Goal: Communication & Community: Answer question/provide support

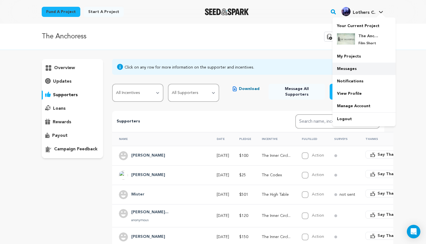
click at [344, 68] on link "Messages" at bounding box center [363, 69] width 63 height 12
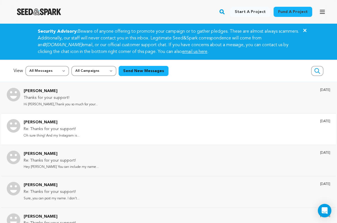
click at [33, 134] on p "Oh sure thing! And my Instagram is..." at bounding box center [52, 136] width 56 height 6
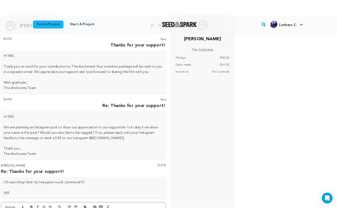
scroll to position [8, 0]
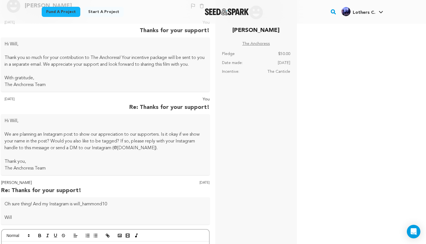
drag, startPoint x: 161, startPoint y: 147, endPoint x: 1, endPoint y: 132, distance: 160.1
click at [1, 132] on div "Hi Will, We are planning an Instagram post to show our appreciation to our supp…" at bounding box center [105, 144] width 208 height 61
copy p "We are planning an Instagram post to show our appreciation to our supporters. I…"
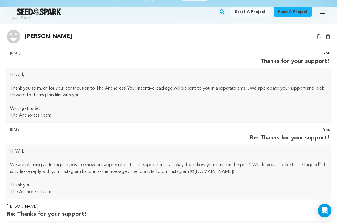
scroll to position [0, 0]
click at [325, 14] on icon "button" at bounding box center [322, 11] width 5 height 3
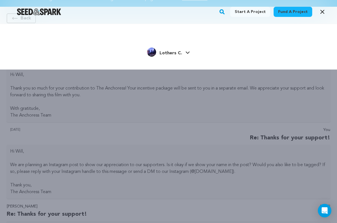
click at [153, 56] on img "Lothers C.'s Profile" at bounding box center [151, 52] width 9 height 9
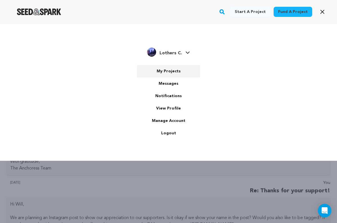
click at [172, 73] on link "My Projects" at bounding box center [168, 71] width 63 height 12
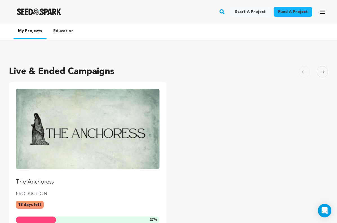
click at [96, 178] on link "The Anchoress" at bounding box center [88, 137] width 144 height 97
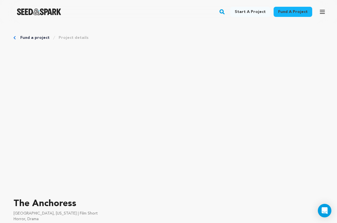
click at [322, 16] on button "Open main menu" at bounding box center [322, 11] width 11 height 11
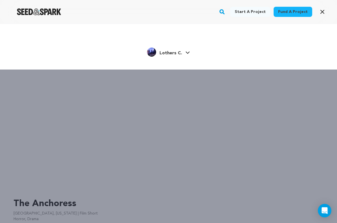
click at [191, 154] on div "Start a project Fund a project Lothers C." at bounding box center [168, 135] width 337 height 223
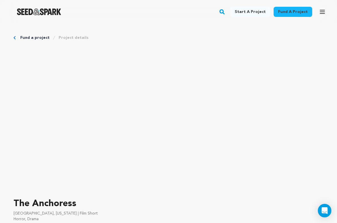
click at [67, 38] on link "Project details" at bounding box center [74, 38] width 30 height 6
click at [28, 39] on link "Fund a project" at bounding box center [34, 38] width 29 height 6
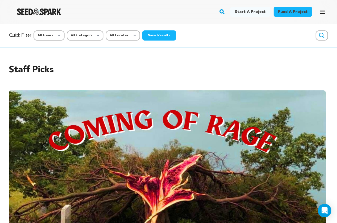
click at [318, 15] on button "Open main menu" at bounding box center [322, 11] width 11 height 11
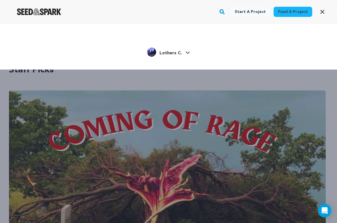
click at [170, 52] on span "Lothers C." at bounding box center [170, 53] width 23 height 5
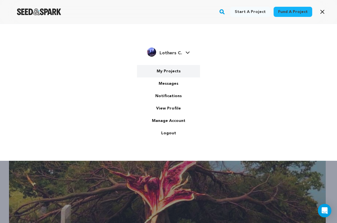
click at [174, 68] on link "My Projects" at bounding box center [168, 71] width 63 height 12
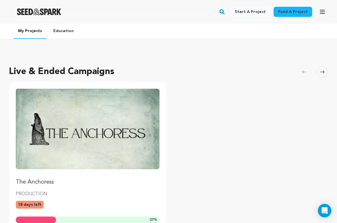
click at [106, 146] on img "Fund The Anchoress" at bounding box center [88, 129] width 144 height 81
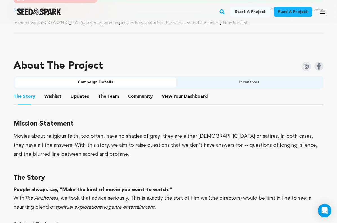
scroll to position [309, 0]
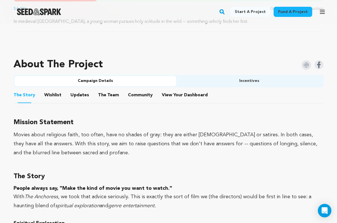
click at [170, 96] on button "View Your Dashboard" at bounding box center [169, 97] width 14 height 14
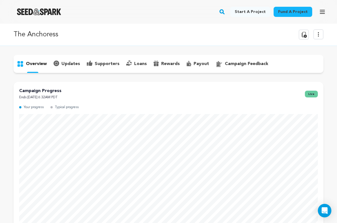
click at [106, 68] on div "supporters" at bounding box center [102, 63] width 39 height 9
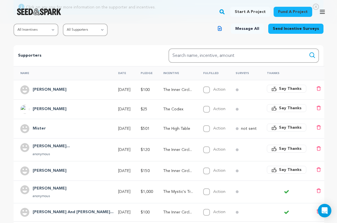
scroll to position [163, 0]
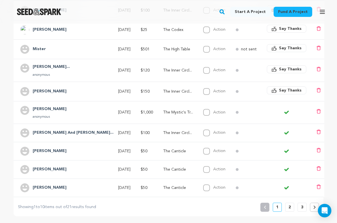
click at [284, 93] on button "Say Thanks" at bounding box center [286, 90] width 39 height 8
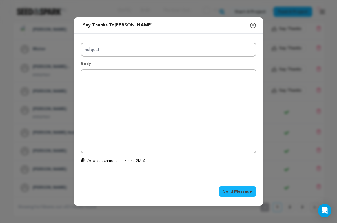
type input "Thanks for your support!"
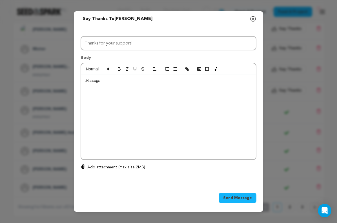
click at [106, 83] on p at bounding box center [168, 80] width 166 height 5
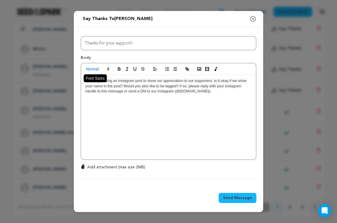
drag, startPoint x: 215, startPoint y: 93, endPoint x: 95, endPoint y: 66, distance: 123.0
click at [95, 66] on div "We are planning an Instagram post to show our appreciation to our supporters. I…" at bounding box center [169, 111] width 176 height 97
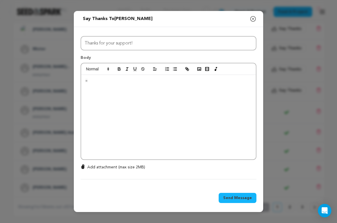
drag, startPoint x: 116, startPoint y: 83, endPoint x: 89, endPoint y: 83, distance: 26.8
click at [89, 83] on div "=" at bounding box center [168, 117] width 175 height 85
drag, startPoint x: 89, startPoint y: 82, endPoint x: 56, endPoint y: 80, distance: 33.3
click at [56, 80] on div "Send message to Skylar Moran Say thanks to Skylar Moran Compose New Message Clo…" at bounding box center [168, 111] width 337 height 223
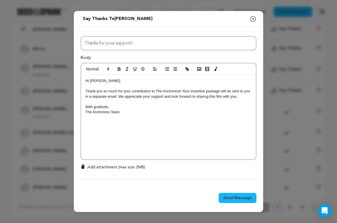
scroll to position [5, 0]
click at [98, 81] on p "Hi Dave," at bounding box center [168, 80] width 166 height 5
click at [150, 115] on div "Hi Skylar, Thank you so much for your contribution to The Anchoress! Your incen…" at bounding box center [168, 117] width 175 height 85
drag, startPoint x: 145, startPoint y: 23, endPoint x: 153, endPoint y: 35, distance: 14.3
click at [153, 35] on div "Send message to Skylar Moran Say thanks to Skylar Moran Compose New Message Clo…" at bounding box center [168, 111] width 189 height 201
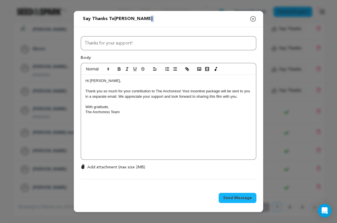
click at [252, 20] on icon "button" at bounding box center [253, 18] width 7 height 7
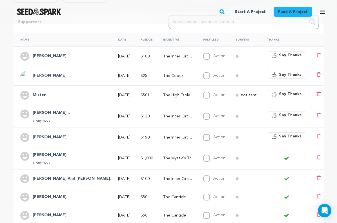
scroll to position [114, 0]
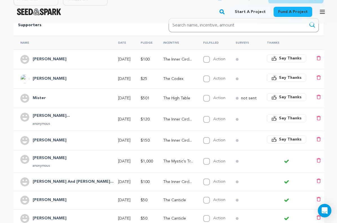
click at [281, 137] on span "Say Thanks" at bounding box center [290, 140] width 23 height 6
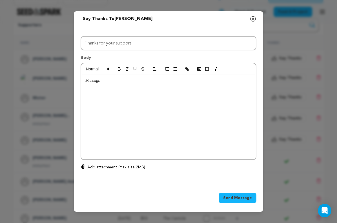
click at [181, 106] on div at bounding box center [168, 117] width 175 height 85
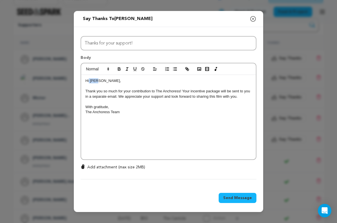
drag, startPoint x: 98, startPoint y: 82, endPoint x: 90, endPoint y: 81, distance: 8.2
click at [90, 81] on p "Hi Dave," at bounding box center [168, 80] width 166 height 5
click at [130, 121] on div "Hi Skylar, Thank you so much for your contribution to The Anchoress! Your incen…" at bounding box center [168, 117] width 175 height 85
click at [230, 198] on span "Send Message" at bounding box center [237, 198] width 29 height 6
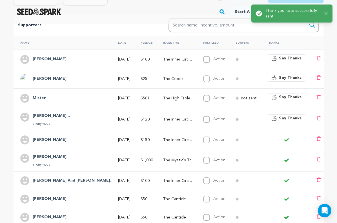
click at [283, 120] on span "Say Thanks" at bounding box center [290, 119] width 23 height 6
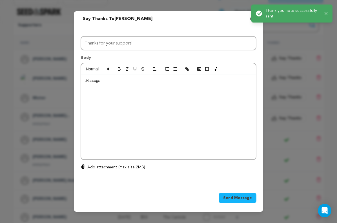
click at [151, 103] on div at bounding box center [168, 117] width 175 height 85
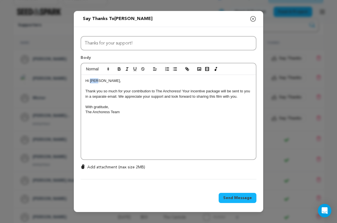
drag, startPoint x: 99, startPoint y: 81, endPoint x: 90, endPoint y: 81, distance: 8.5
click at [90, 81] on p "Hi Dave," at bounding box center [168, 80] width 166 height 5
click at [234, 196] on span "Send Message" at bounding box center [237, 198] width 29 height 6
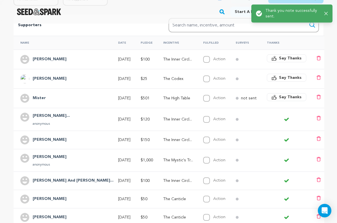
click at [287, 101] on div "Say Thanks" at bounding box center [286, 98] width 39 height 10
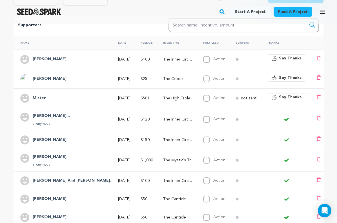
click at [272, 96] on icon "button" at bounding box center [274, 98] width 5 height 4
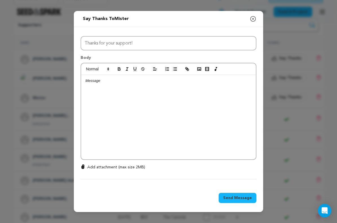
click at [170, 94] on div at bounding box center [168, 117] width 175 height 85
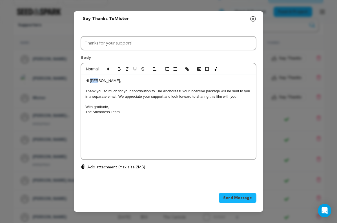
drag, startPoint x: 98, startPoint y: 81, endPoint x: 90, endPoint y: 81, distance: 8.2
click at [90, 81] on p "Hi Dave," at bounding box center [168, 80] width 166 height 5
click at [112, 134] on div "Hi Mister, Thank you so much for your contribution to The Anchoress! Your incen…" at bounding box center [168, 117] width 175 height 85
click at [232, 199] on span "Send Message" at bounding box center [237, 198] width 29 height 6
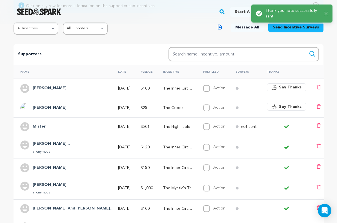
scroll to position [82, 0]
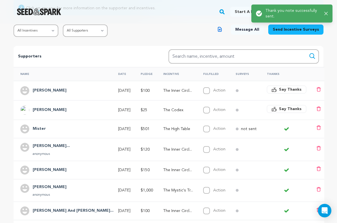
click at [286, 87] on span "Say Thanks" at bounding box center [290, 90] width 23 height 6
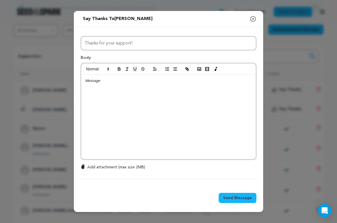
click at [117, 88] on div at bounding box center [168, 117] width 175 height 85
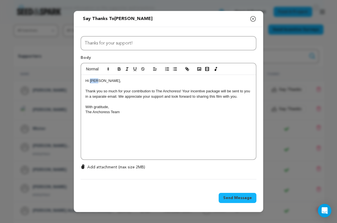
drag, startPoint x: 98, startPoint y: 81, endPoint x: 91, endPoint y: 81, distance: 7.3
click at [91, 81] on p "Hi Dave," at bounding box center [168, 80] width 166 height 5
click at [117, 98] on p "Thank you so much for your contribution to The Anchoress! Your incentive packag…" at bounding box center [168, 94] width 166 height 10
click at [235, 198] on span "Send Message" at bounding box center [237, 198] width 29 height 6
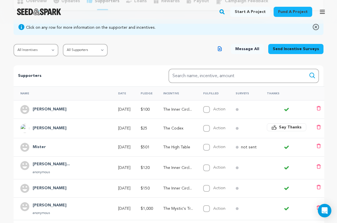
scroll to position [59, 0]
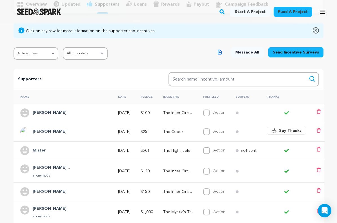
click at [257, 54] on span "Message All" at bounding box center [247, 53] width 24 height 6
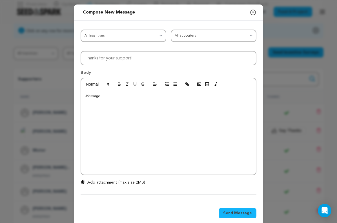
click at [254, 10] on icon "button" at bounding box center [253, 12] width 7 height 7
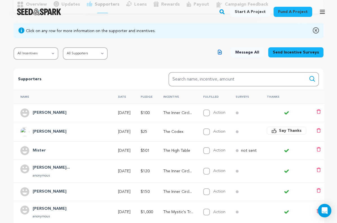
click at [320, 10] on icon "button" at bounding box center [322, 11] width 5 height 3
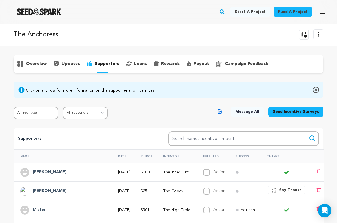
scroll to position [59, 0]
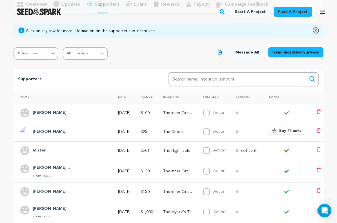
click at [319, 15] on button "Open main menu" at bounding box center [322, 11] width 11 height 11
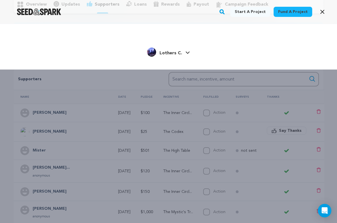
click at [185, 50] on link "Lothers [PERSON_NAME] C." at bounding box center [168, 51] width 43 height 10
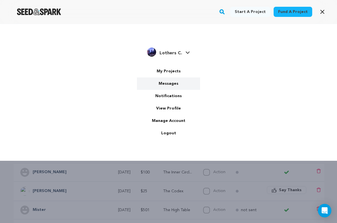
click at [165, 85] on link "Messages" at bounding box center [168, 83] width 63 height 12
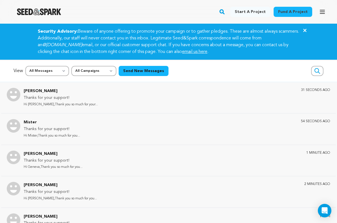
click at [322, 12] on icon "button" at bounding box center [322, 11] width 5 height 3
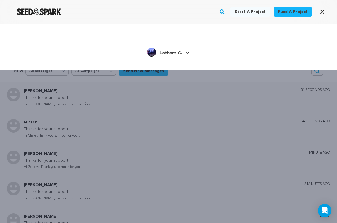
click at [179, 52] on span "Lothers C." at bounding box center [170, 53] width 23 height 5
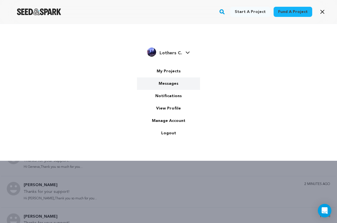
click at [173, 82] on link "Messages" at bounding box center [168, 83] width 63 height 12
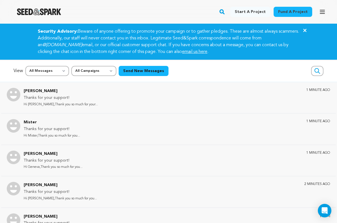
click at [327, 13] on button "Open main menu" at bounding box center [322, 11] width 11 height 11
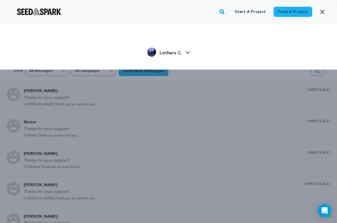
click at [178, 53] on span "Lothers C." at bounding box center [170, 53] width 23 height 5
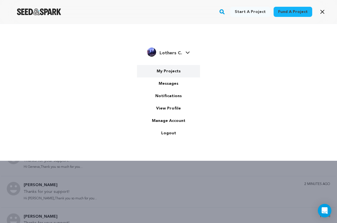
click at [169, 75] on link "My Projects" at bounding box center [168, 71] width 63 height 12
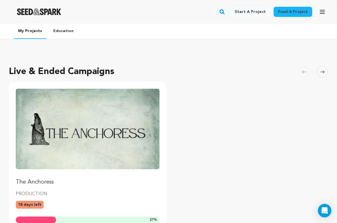
click at [149, 118] on img "Fund The Anchoress" at bounding box center [88, 129] width 144 height 81
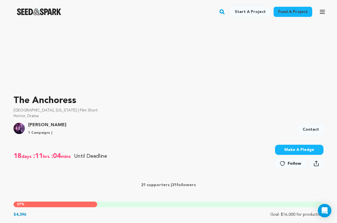
scroll to position [123, 0]
